Goal: Information Seeking & Learning: Learn about a topic

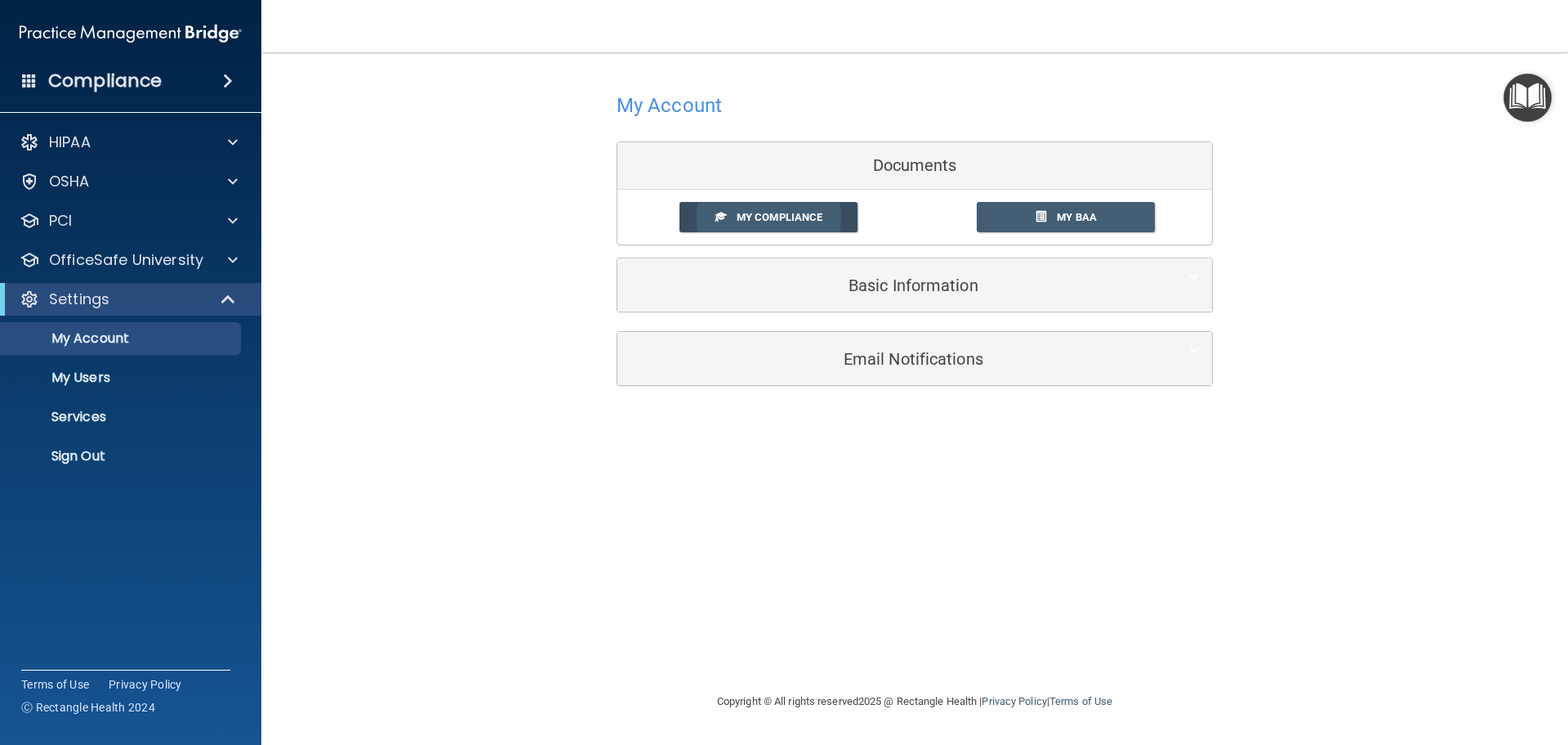
click at [783, 223] on span "My Compliance" at bounding box center [780, 217] width 86 height 12
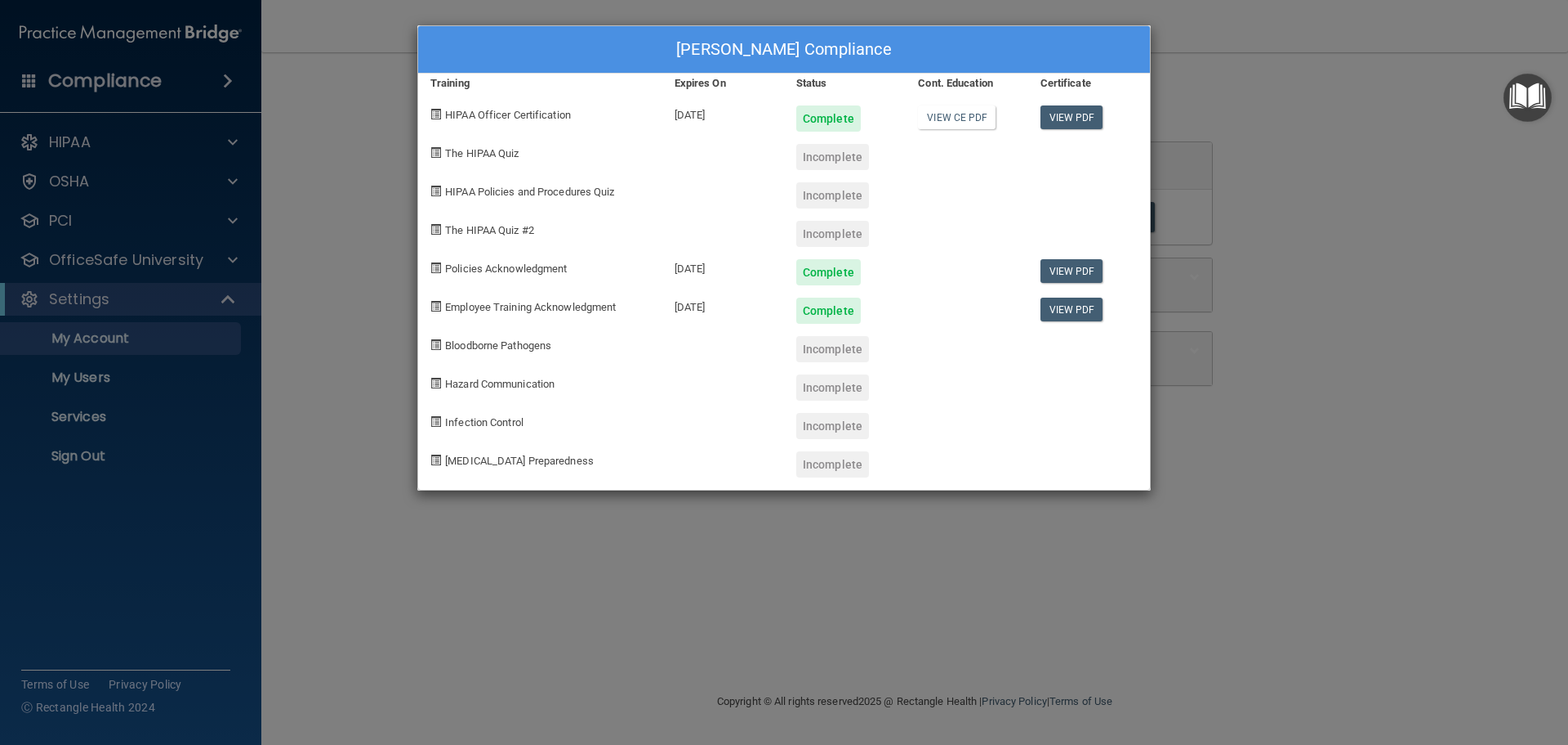
click at [436, 155] on span at bounding box center [435, 152] width 11 height 11
click at [831, 159] on div "Incomplete" at bounding box center [832, 157] width 73 height 26
click at [1074, 114] on link "View PDF" at bounding box center [1072, 118] width 63 height 24
click at [1082, 264] on link "View PDF" at bounding box center [1072, 271] width 63 height 24
click at [940, 124] on link "View CE PDF" at bounding box center [957, 118] width 78 height 24
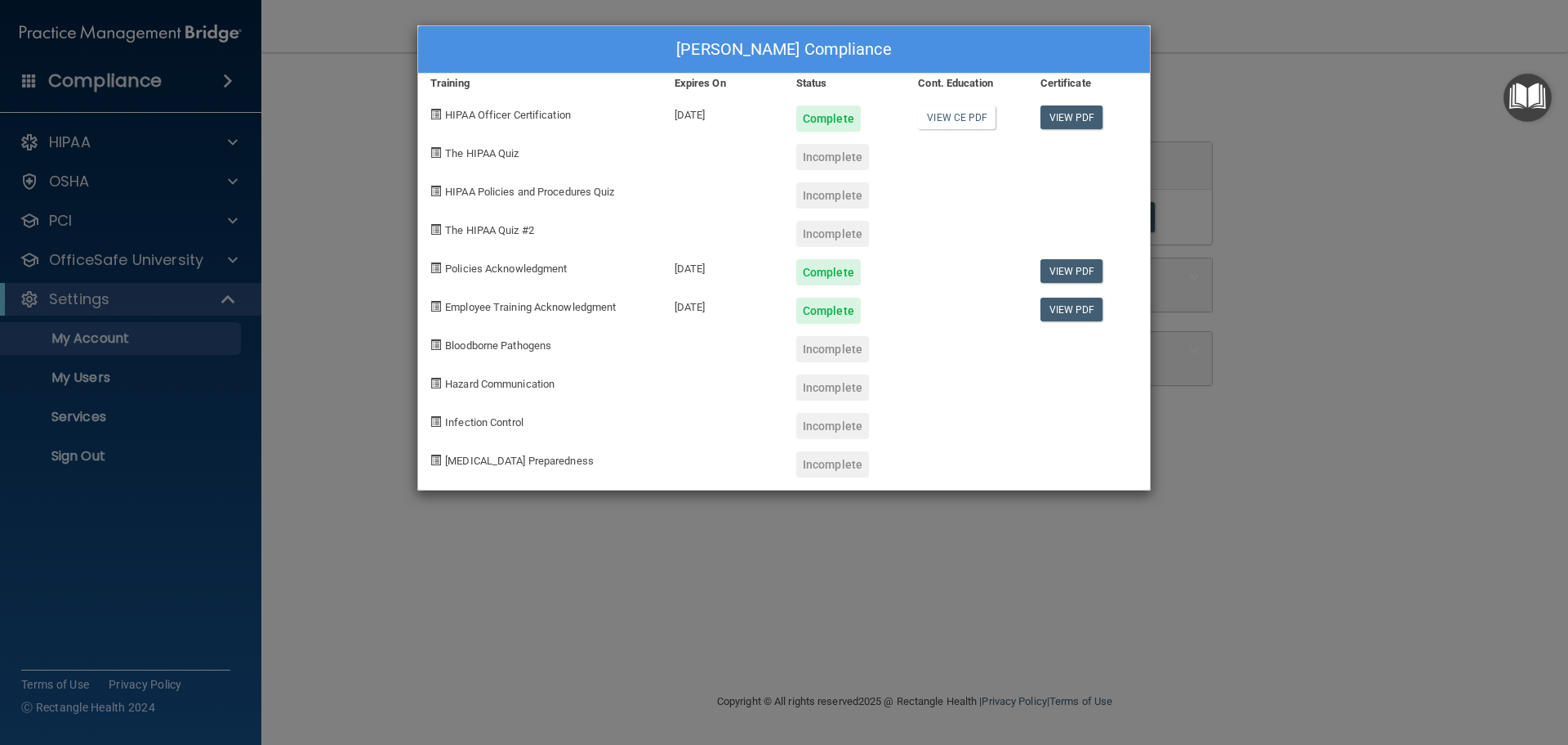
click at [93, 344] on div "[PERSON_NAME] Compliance Training Expires On Status Cont. Education Certificate…" at bounding box center [784, 372] width 1568 height 745
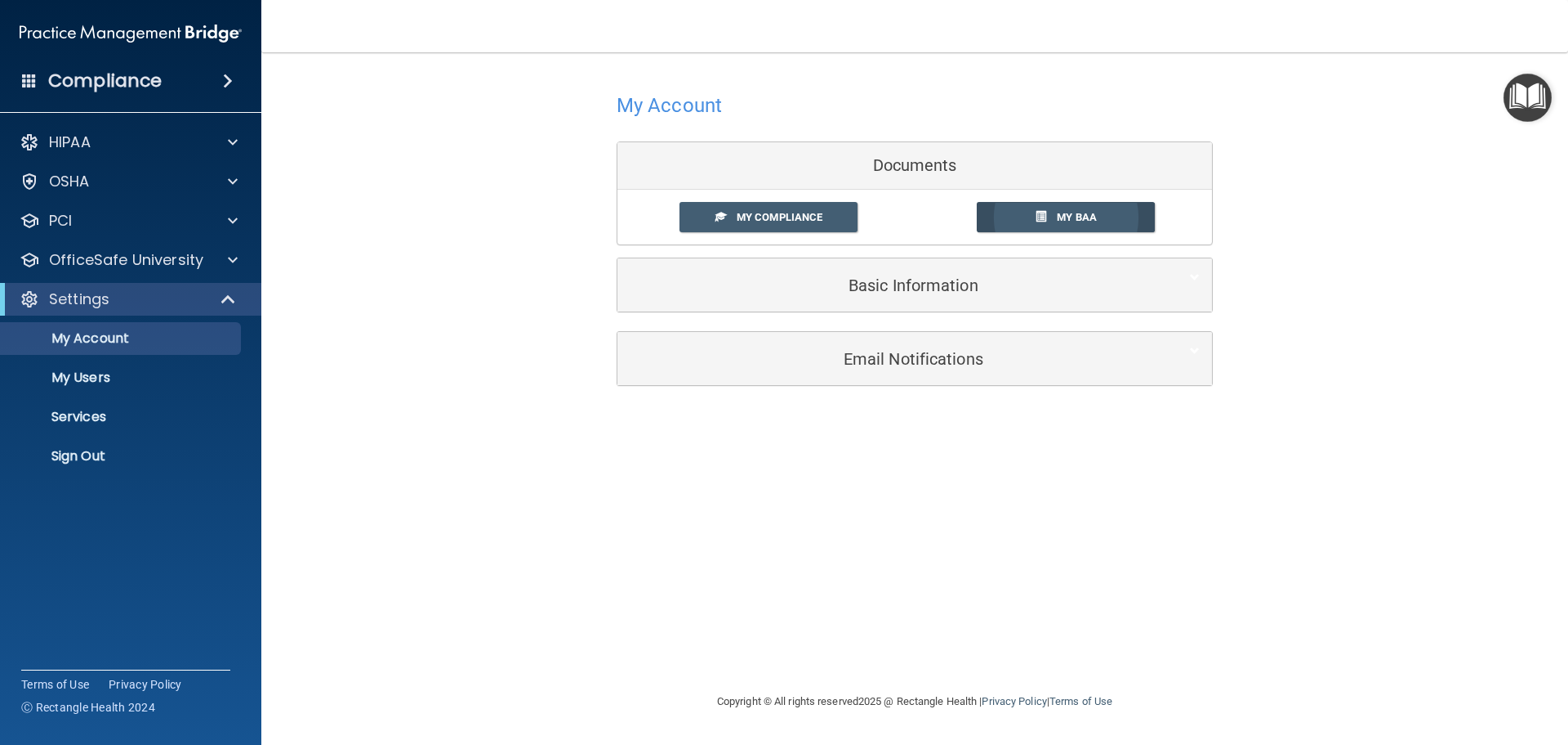
click at [1053, 209] on link "My BAA" at bounding box center [1066, 217] width 179 height 30
click at [732, 219] on link "My Compliance" at bounding box center [769, 217] width 179 height 30
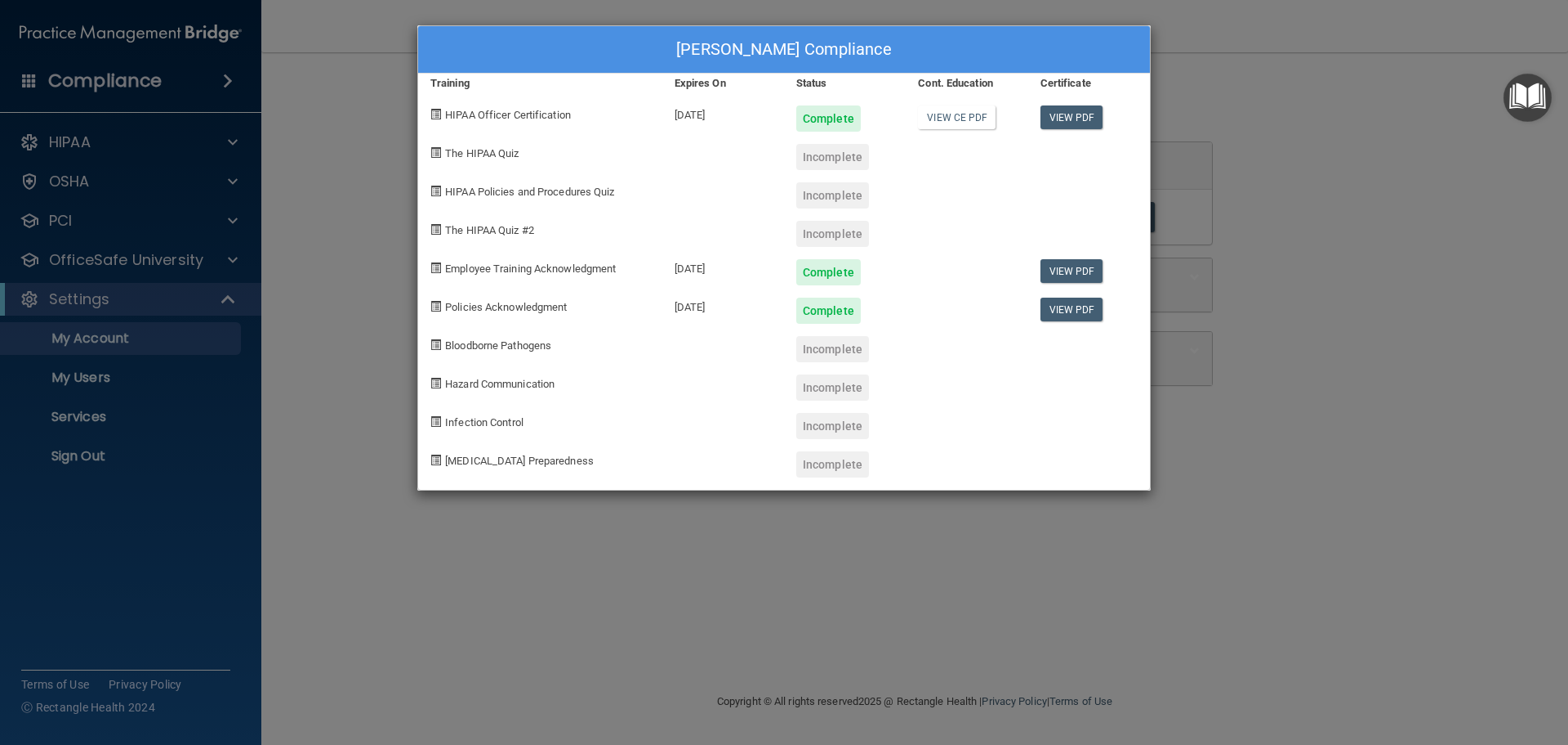
click at [131, 263] on div "[PERSON_NAME] Compliance Training Expires On Status Cont. Education Certificate…" at bounding box center [784, 372] width 1568 height 745
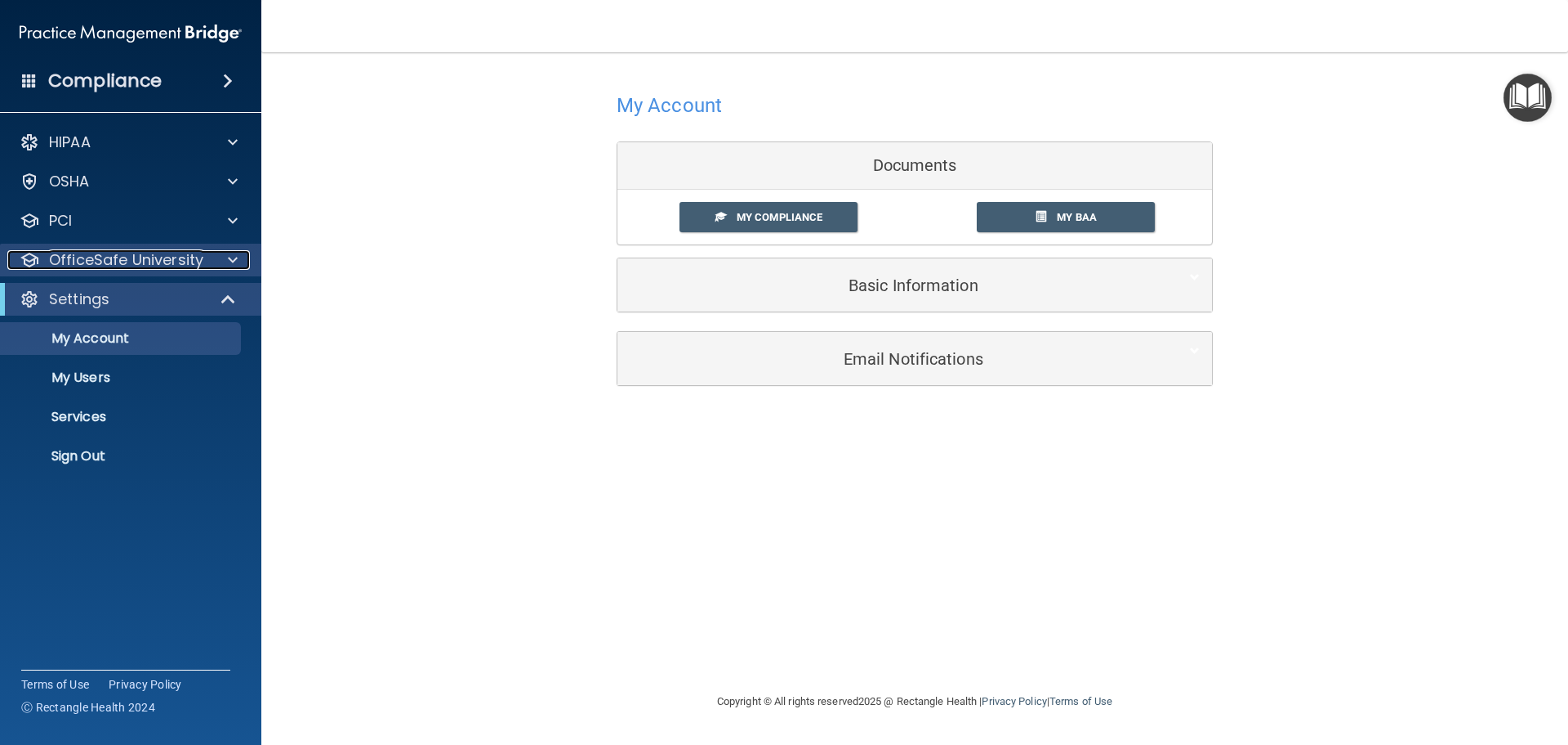
click at [111, 264] on p "OfficeSafe University" at bounding box center [126, 260] width 155 height 20
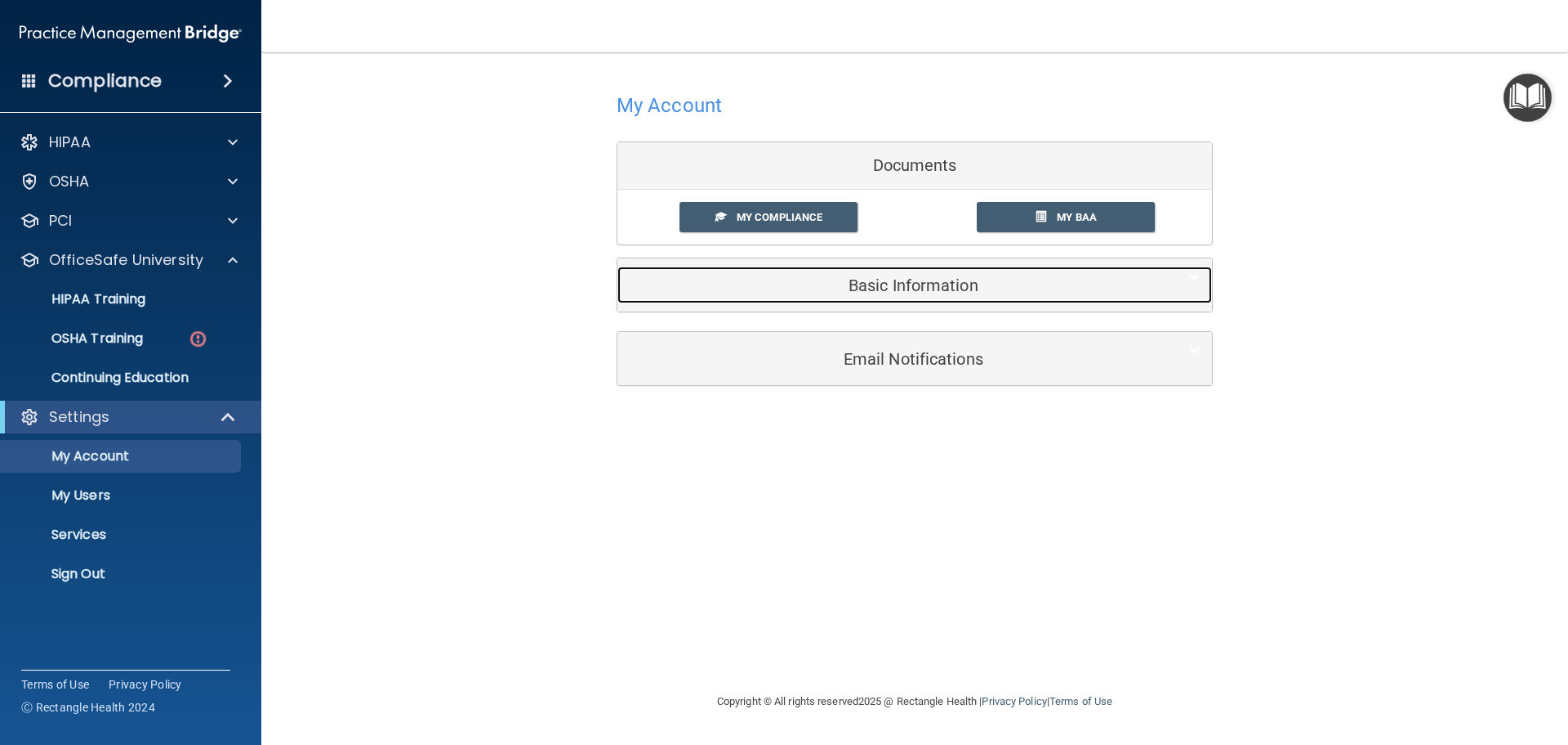
click at [951, 290] on h5 "Basic Information" at bounding box center [889, 286] width 520 height 18
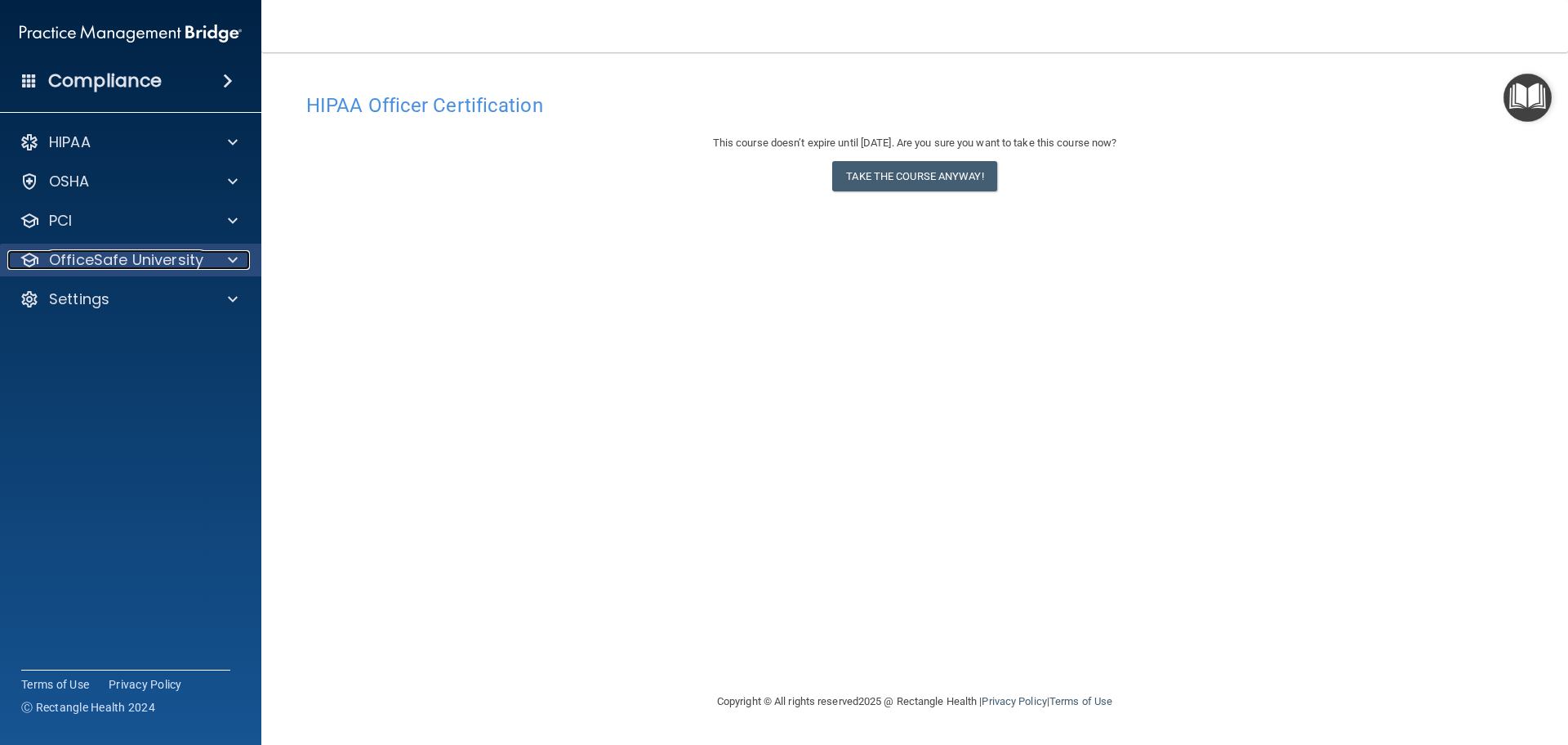
click at [120, 259] on p "OfficeSafe University" at bounding box center [126, 260] width 155 height 20
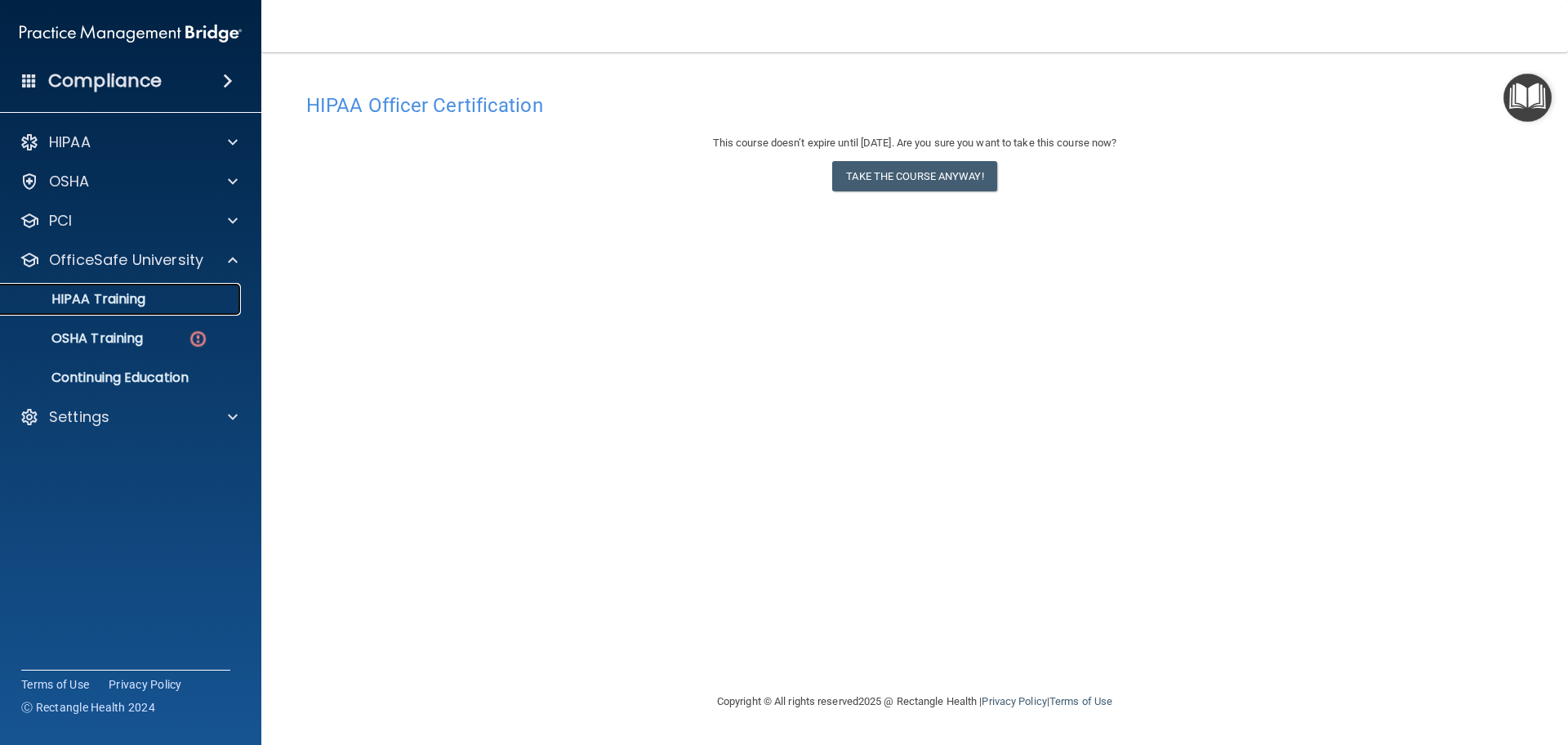
click at [92, 297] on p "HIPAA Training" at bounding box center [78, 299] width 135 height 16
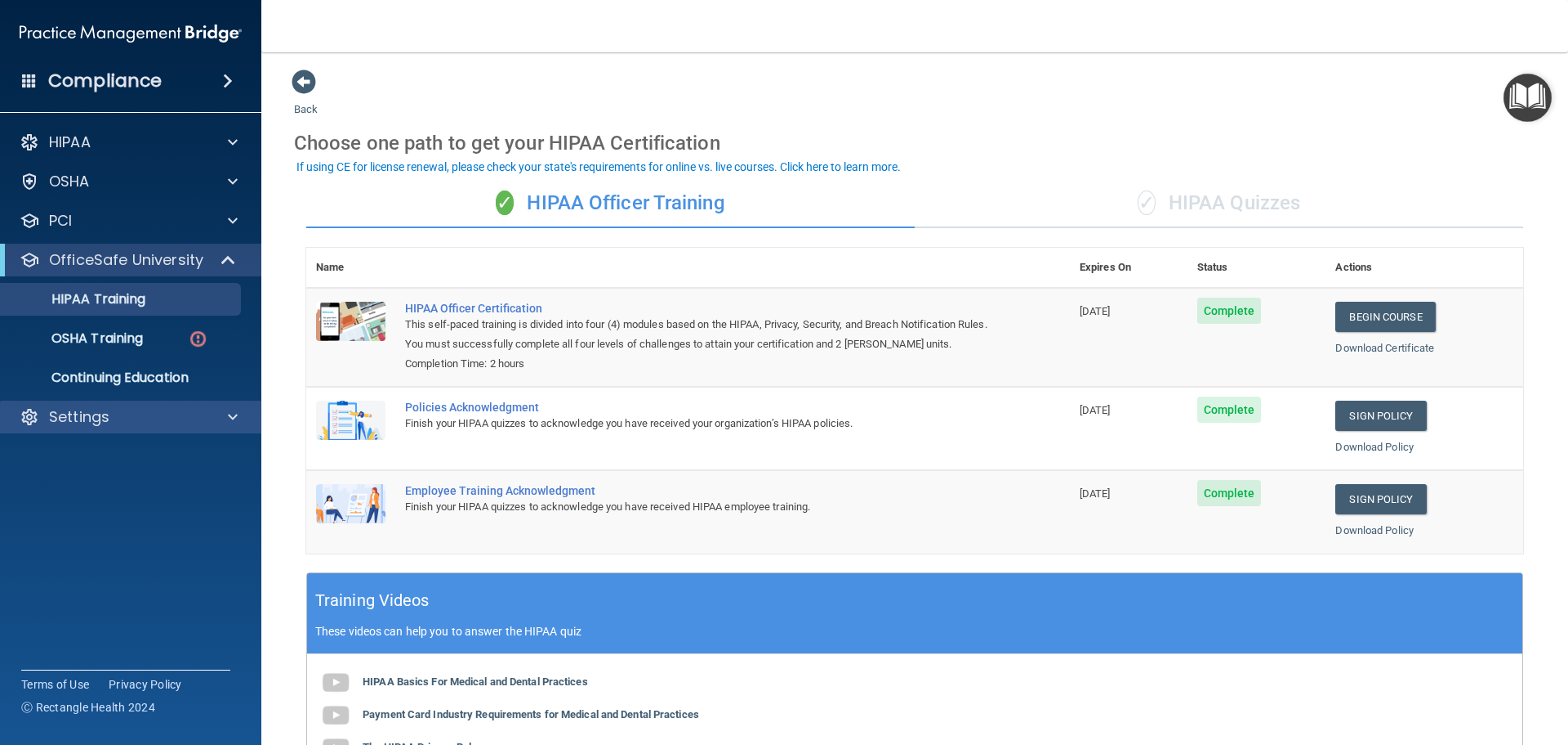
click at [95, 428] on div "Settings" at bounding box center [131, 416] width 262 height 33
click at [88, 423] on p "Settings" at bounding box center [79, 417] width 61 height 20
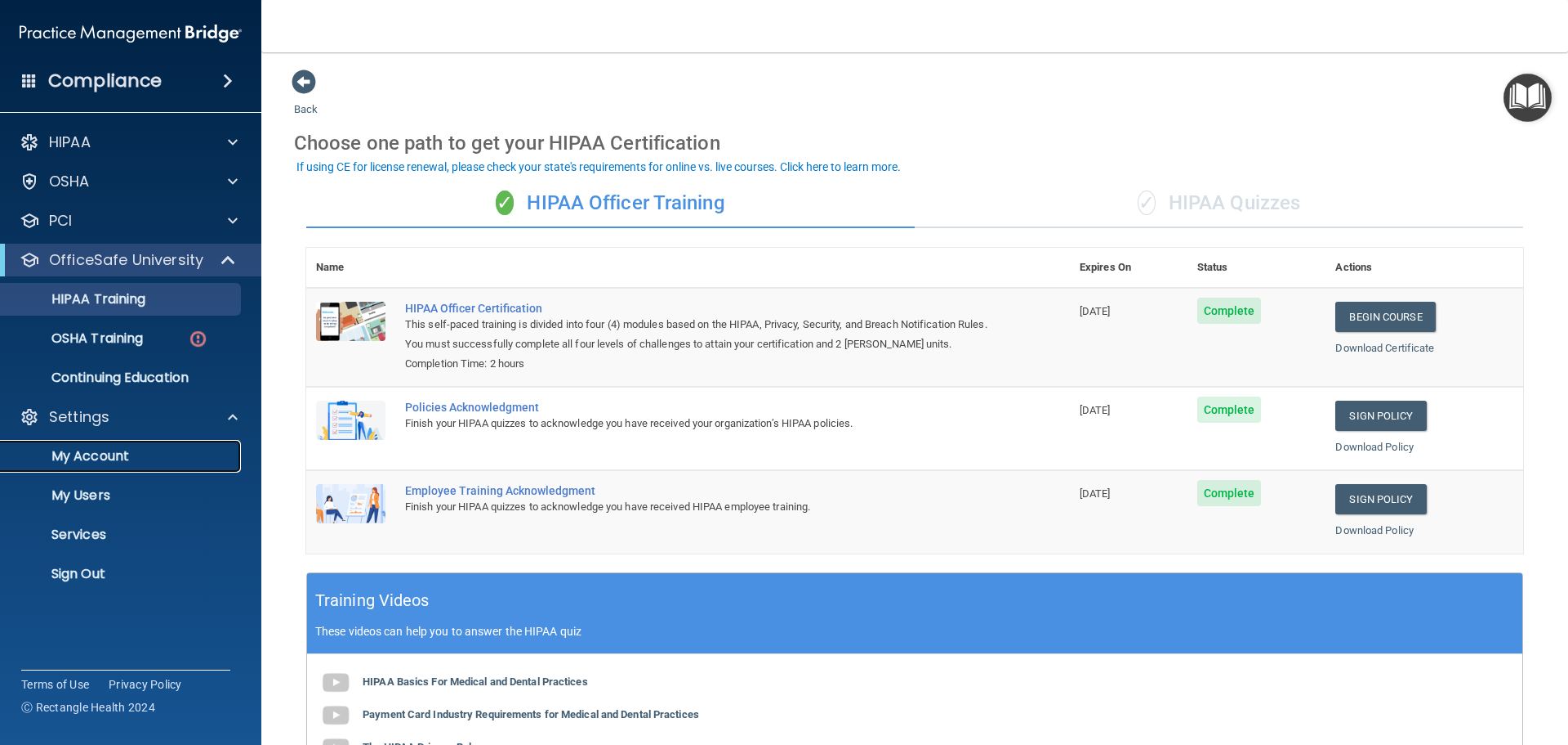
click at [83, 456] on p "My Account" at bounding box center [122, 456] width 223 height 16
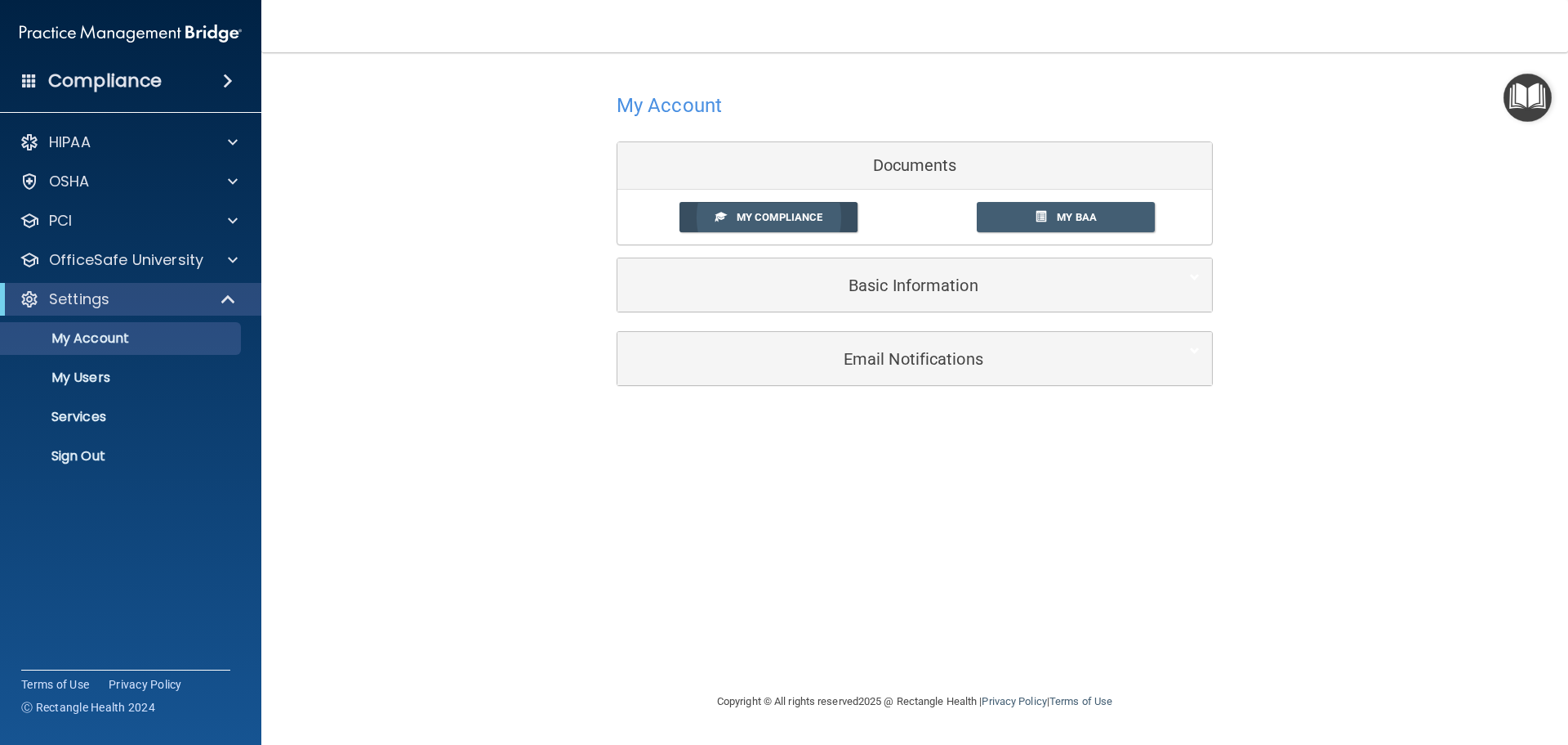
click at [780, 216] on span "My Compliance" at bounding box center [780, 217] width 86 height 12
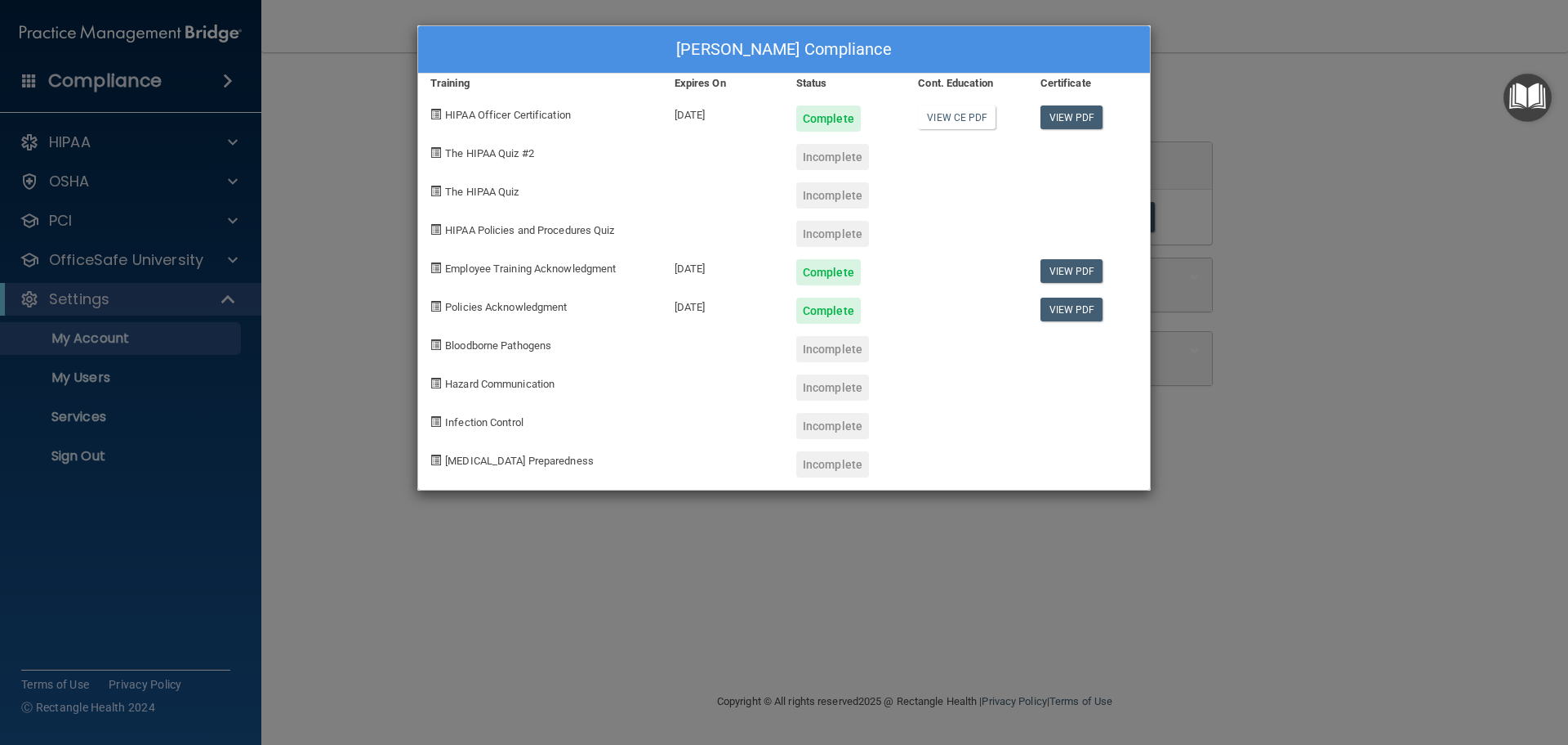
click at [838, 163] on div "Incomplete" at bounding box center [832, 157] width 73 height 26
drag, startPoint x: 478, startPoint y: 149, endPoint x: 452, endPoint y: 157, distance: 27.2
click at [450, 156] on span "The HIPAA Quiz #2" at bounding box center [489, 153] width 89 height 12
click at [434, 150] on span at bounding box center [435, 152] width 11 height 11
click at [434, 151] on span at bounding box center [435, 152] width 11 height 11
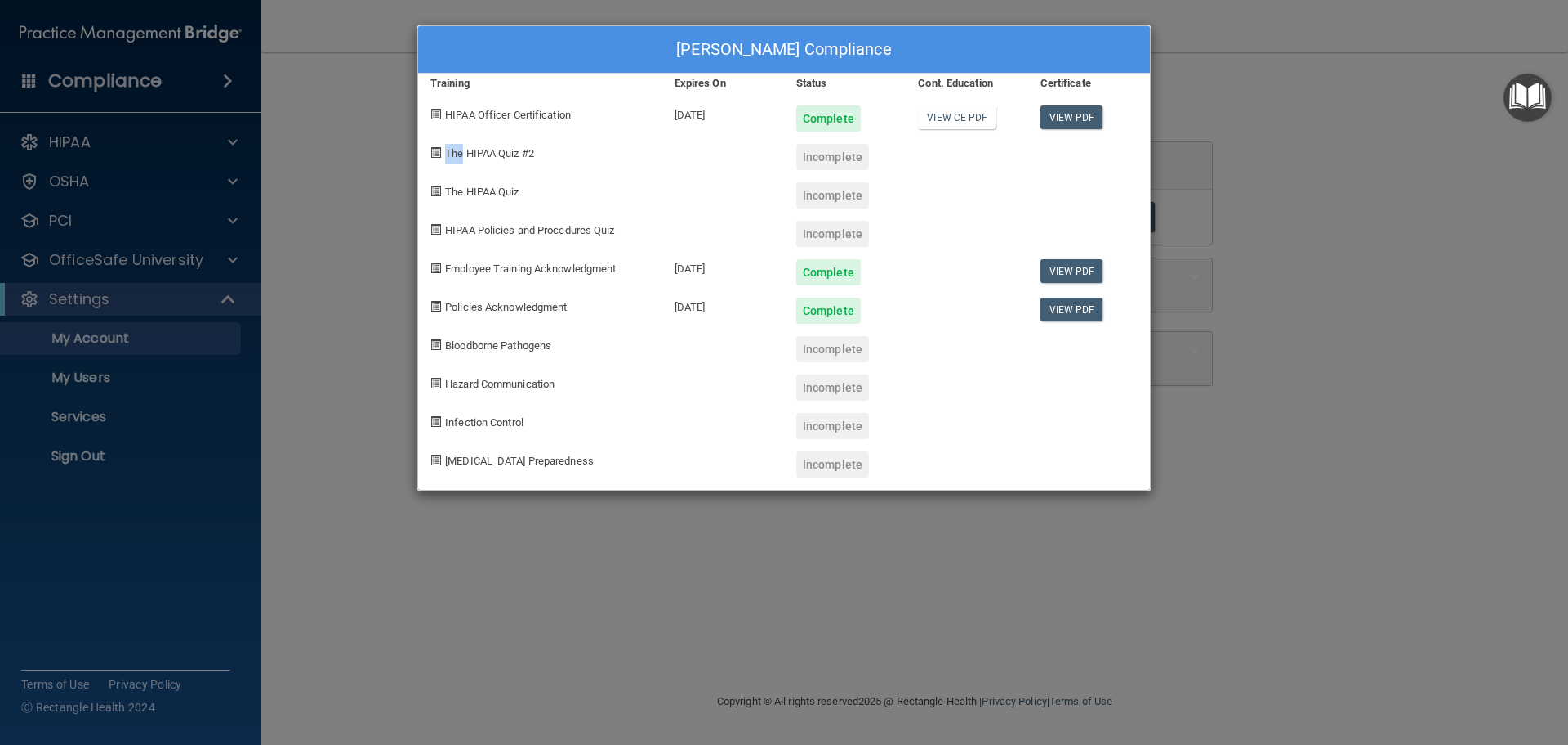
drag, startPoint x: 434, startPoint y: 151, endPoint x: 443, endPoint y: 156, distance: 10.3
click at [443, 156] on div "The HIPAA Quiz #2" at bounding box center [540, 151] width 245 height 38
click at [498, 580] on div "[PERSON_NAME] Compliance Training Expires On Status Cont. Education Certificate…" at bounding box center [784, 372] width 1568 height 745
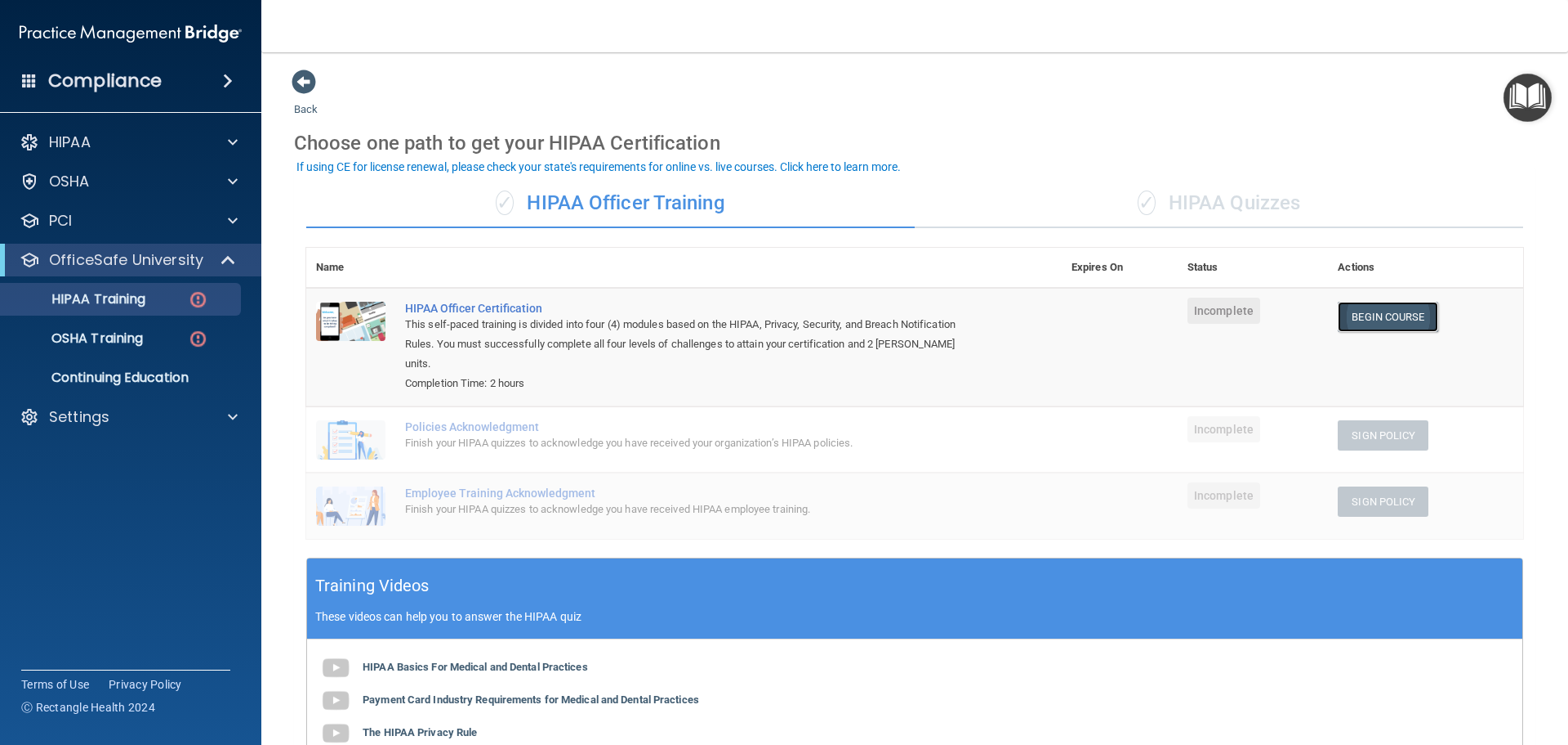
click at [1387, 323] on link "Begin Course" at bounding box center [1388, 317] width 100 height 30
click at [142, 337] on p "OSHA Training" at bounding box center [77, 339] width 133 height 16
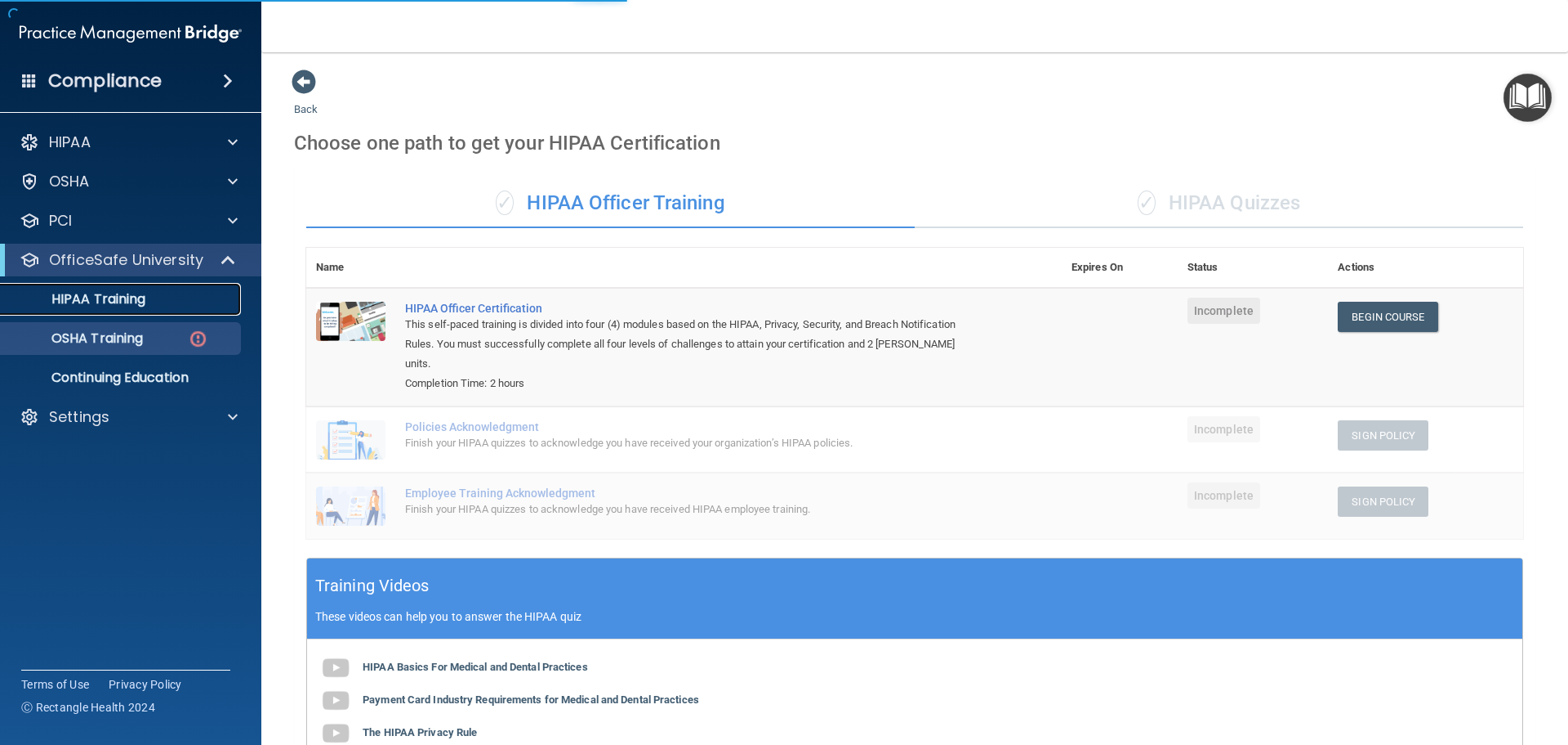
click at [141, 304] on p "HIPAA Training" at bounding box center [78, 299] width 135 height 16
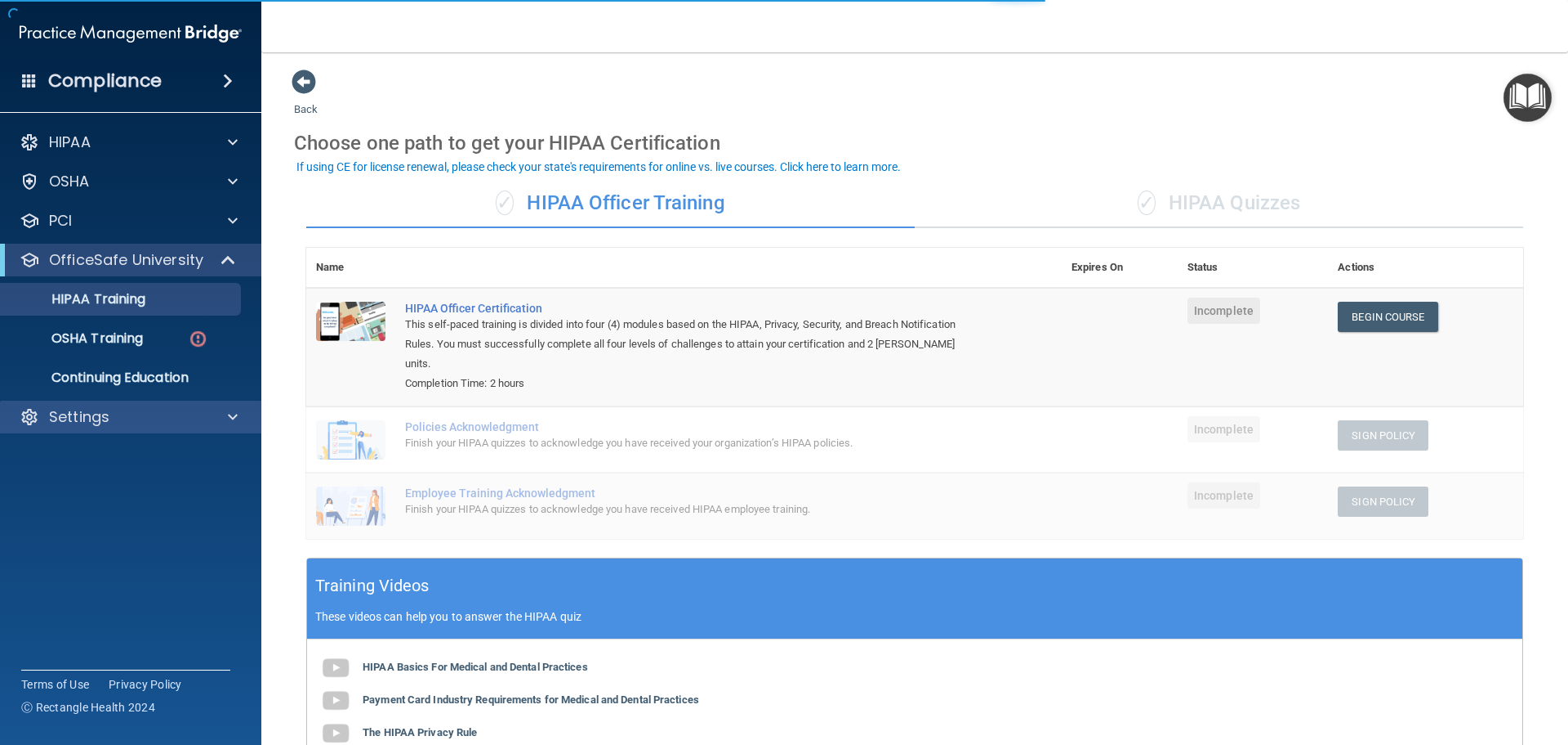
click at [195, 402] on div "Settings" at bounding box center [131, 416] width 262 height 33
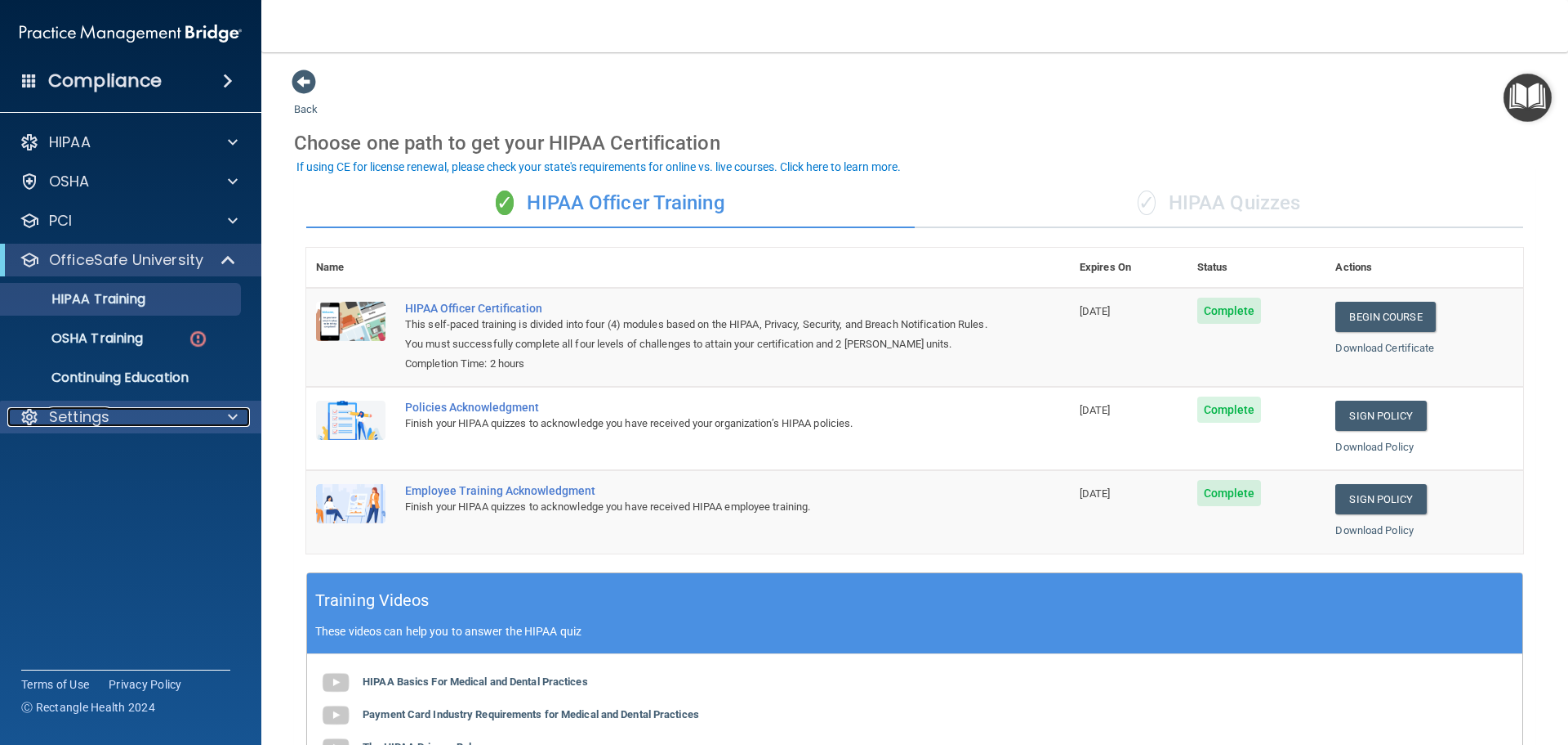
click at [118, 410] on div "Settings" at bounding box center [108, 417] width 203 height 20
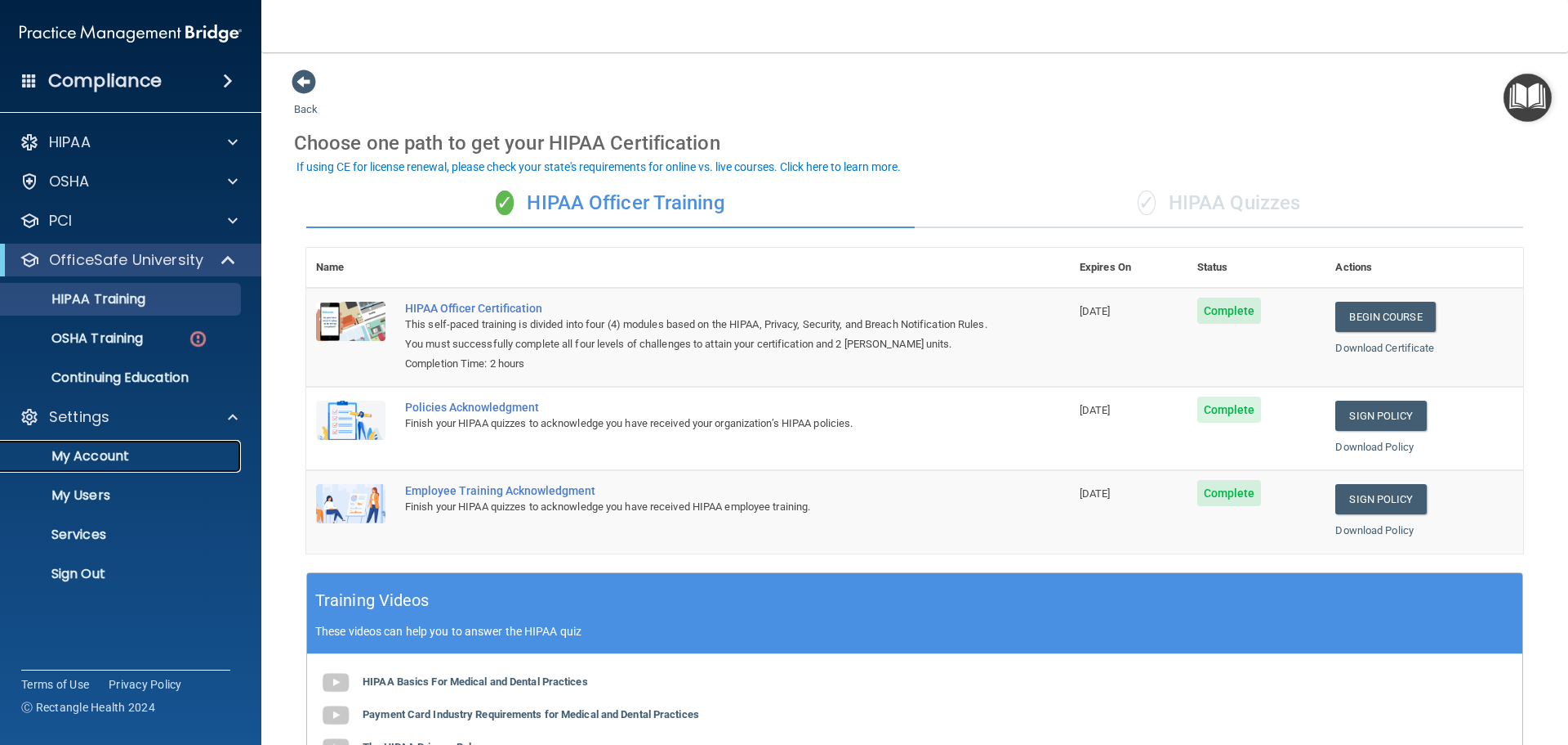
click at [95, 467] on link "My Account" at bounding box center [113, 455] width 258 height 33
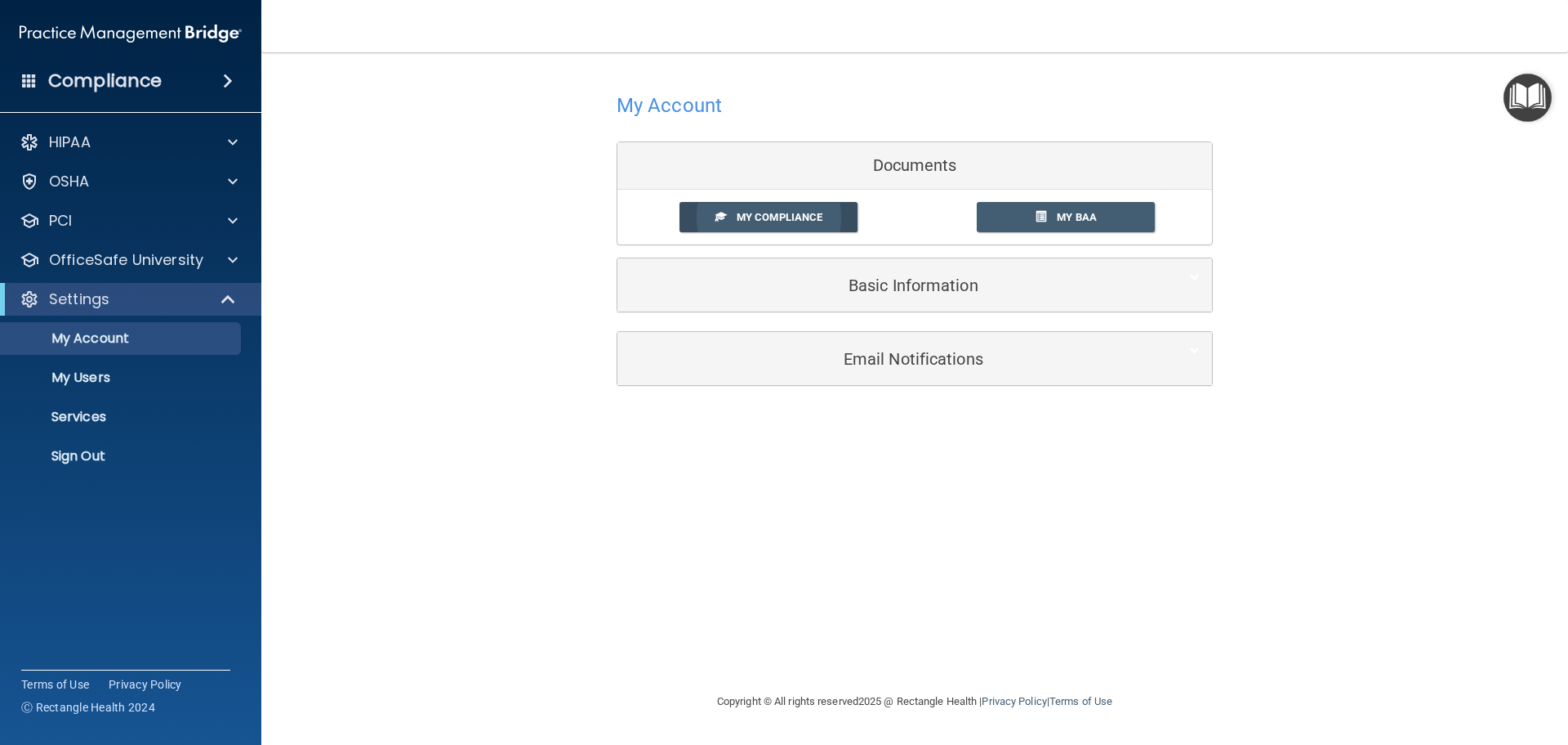
click at [777, 216] on span "My Compliance" at bounding box center [780, 217] width 86 height 12
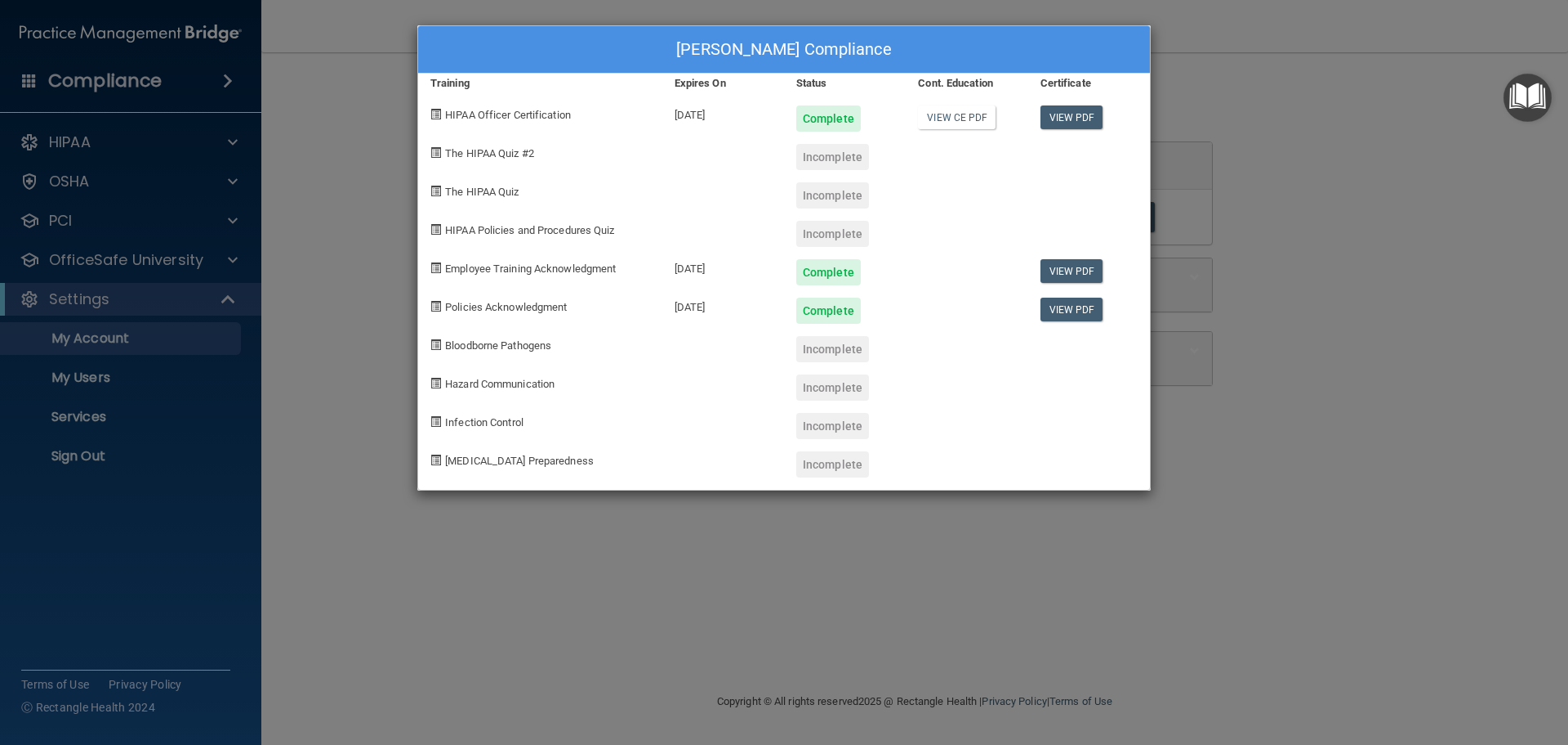
click at [115, 298] on div "[PERSON_NAME] Compliance Training Expires On Status Cont. Education Certificate…" at bounding box center [784, 372] width 1568 height 745
